Goal: Navigation & Orientation: Find specific page/section

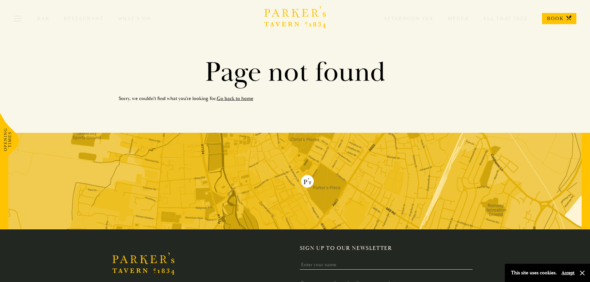
click at [86, 20] on link "Restaurant" at bounding box center [91, 18] width 54 height 6
